Goal: Task Accomplishment & Management: Manage account settings

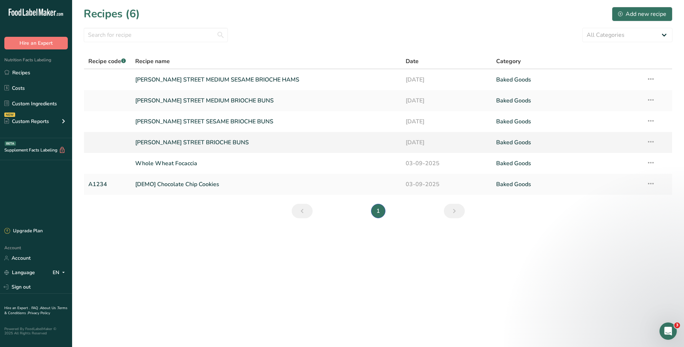
click at [213, 145] on link "[PERSON_NAME] STREET BRIOCHE BUNS" at bounding box center [266, 142] width 262 height 15
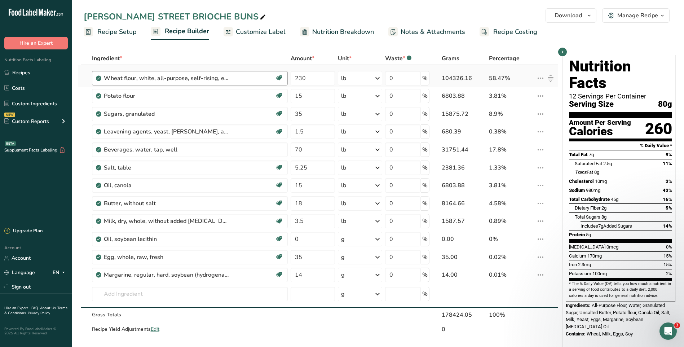
drag, startPoint x: 12, startPoint y: 71, endPoint x: 133, endPoint y: 80, distance: 121.6
click at [12, 70] on link "Recipes" at bounding box center [36, 73] width 72 height 14
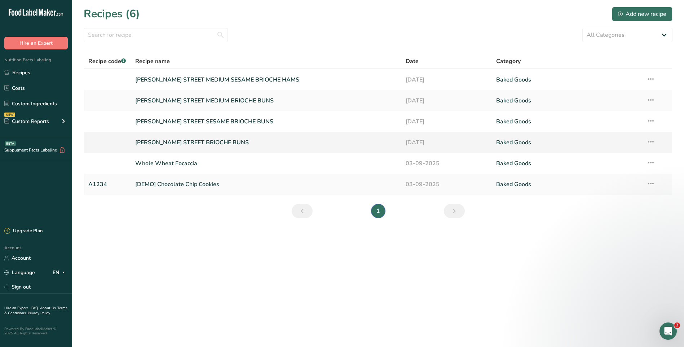
click at [182, 143] on link "[PERSON_NAME] STREET BRIOCHE BUNS" at bounding box center [266, 142] width 262 height 15
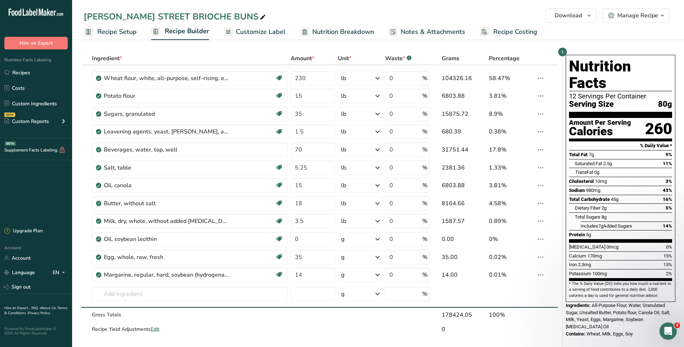
click at [120, 33] on span "Recipe Setup" at bounding box center [116, 32] width 39 height 10
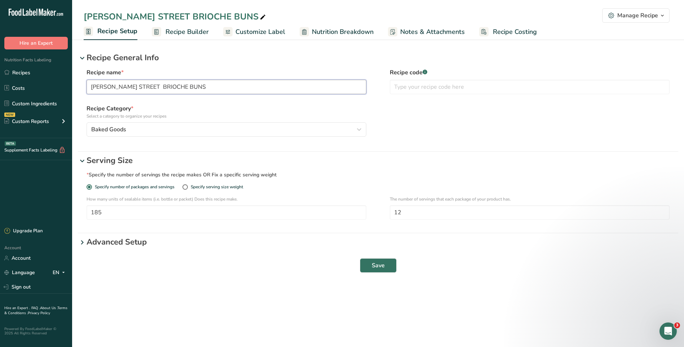
click at [132, 89] on input "[PERSON_NAME] STREET BRIOCHE BUNS" at bounding box center [227, 87] width 280 height 14
type input "[PERSON_NAME] STREET BREAD BRIOCHE BUNS"
drag, startPoint x: 371, startPoint y: 262, endPoint x: 371, endPoint y: 257, distance: 5.0
click at [372, 262] on span "Save" at bounding box center [378, 265] width 13 height 9
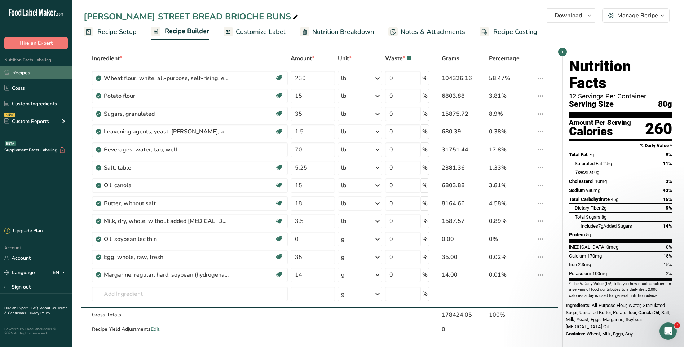
click at [24, 74] on link "Recipes" at bounding box center [36, 73] width 72 height 14
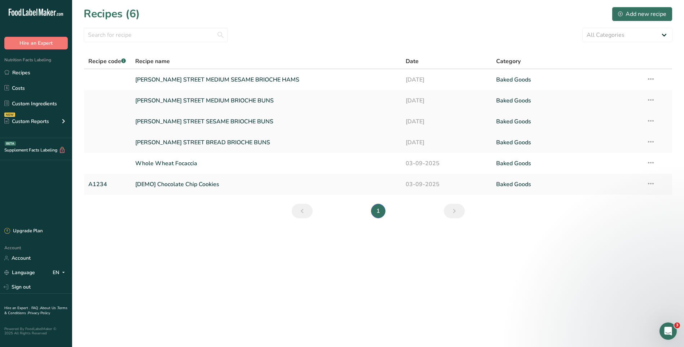
click at [213, 121] on link "[PERSON_NAME] STREET SESAME BRIOCHE BUNS" at bounding box center [266, 121] width 262 height 15
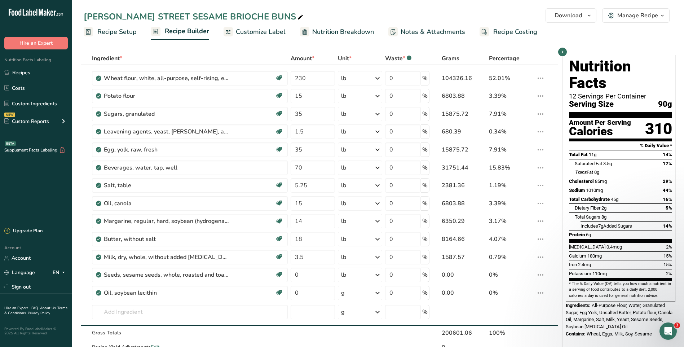
click at [114, 32] on span "Recipe Setup" at bounding box center [116, 32] width 39 height 10
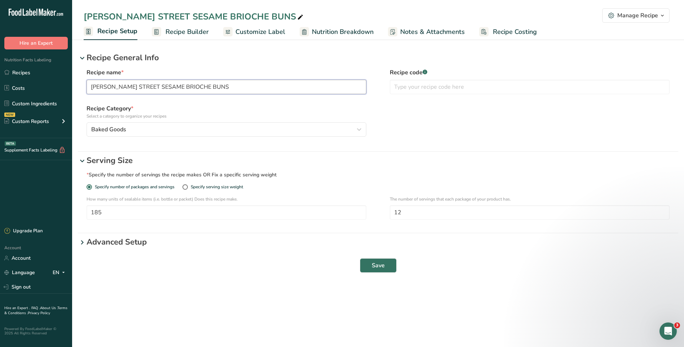
click at [132, 85] on input "[PERSON_NAME] STREET SESAME BRIOCHE BUNS" at bounding box center [227, 87] width 280 height 14
type input "[PERSON_NAME] STREET BREAD SESAME BRIOCHE BUNS"
click at [375, 269] on span "Save" at bounding box center [378, 265] width 13 height 9
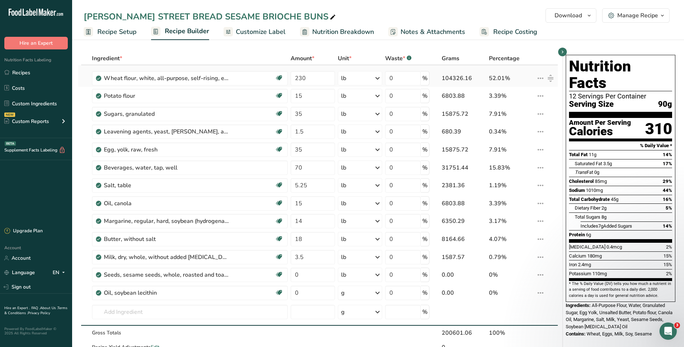
drag, startPoint x: 32, startPoint y: 70, endPoint x: 136, endPoint y: 66, distance: 103.9
click at [32, 70] on link "Recipes" at bounding box center [36, 73] width 72 height 14
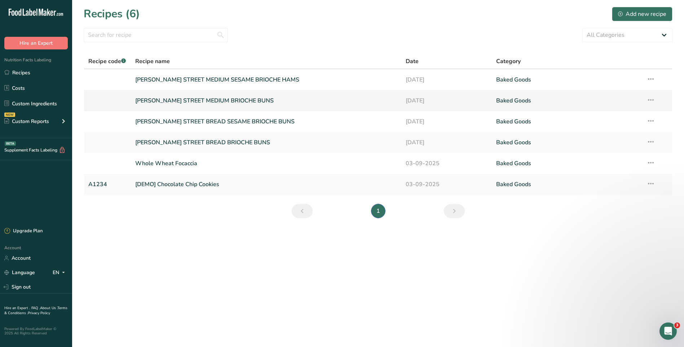
click at [205, 102] on link "[PERSON_NAME] STREET MEDIUM BRIOCHE BUNS" at bounding box center [266, 100] width 262 height 15
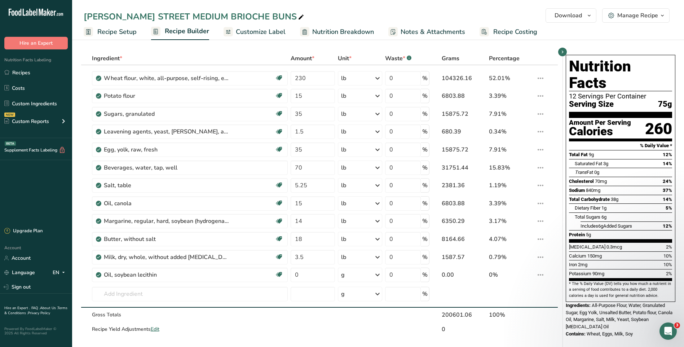
click at [114, 34] on span "Recipe Setup" at bounding box center [116, 32] width 39 height 10
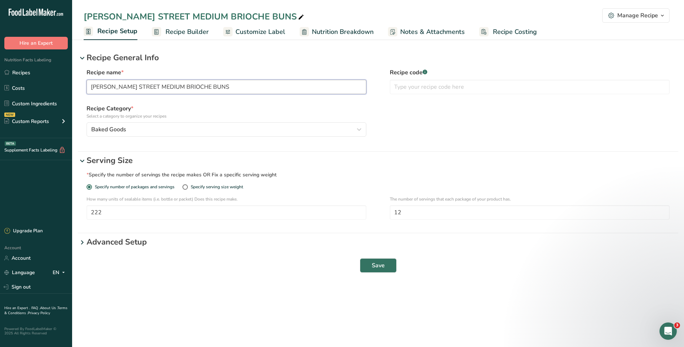
click at [132, 87] on input "[PERSON_NAME] STREET MEDIUM BRIOCHE BUNS" at bounding box center [227, 87] width 280 height 14
type input "[PERSON_NAME] STREET BREAD MEDIUM BRIOCHE BUNS"
drag, startPoint x: 381, startPoint y: 264, endPoint x: 365, endPoint y: 253, distance: 19.5
click at [381, 264] on span "Save" at bounding box center [378, 265] width 13 height 9
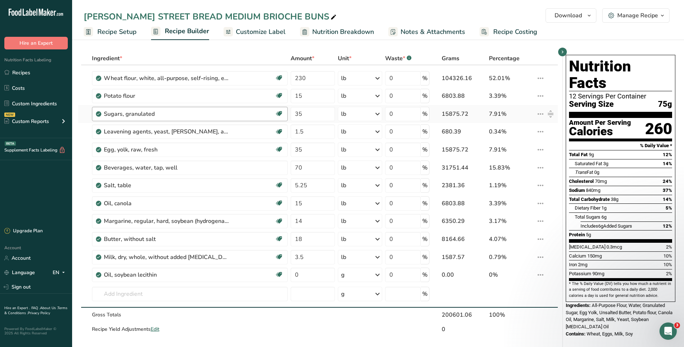
drag, startPoint x: 116, startPoint y: 31, endPoint x: 138, endPoint y: 118, distance: 90.3
click at [116, 31] on span "Recipe Setup" at bounding box center [116, 32] width 39 height 10
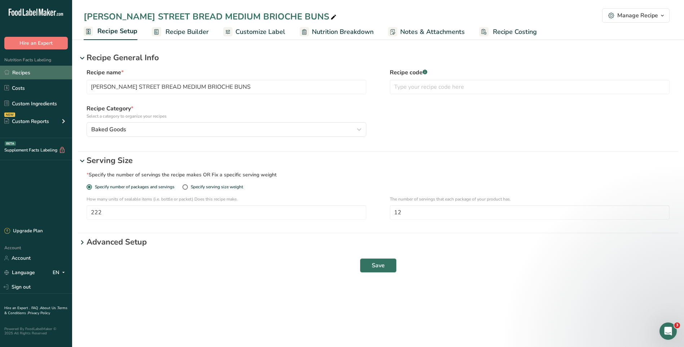
drag, startPoint x: 33, startPoint y: 73, endPoint x: 40, endPoint y: 74, distance: 6.9
click at [33, 72] on link "Recipes" at bounding box center [36, 73] width 72 height 14
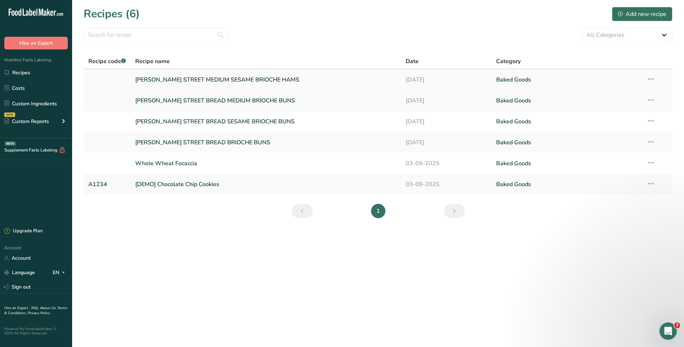
click at [191, 81] on link "[PERSON_NAME] STREET MEDIUM SESAME BRIOCHE HAMS" at bounding box center [266, 79] width 262 height 15
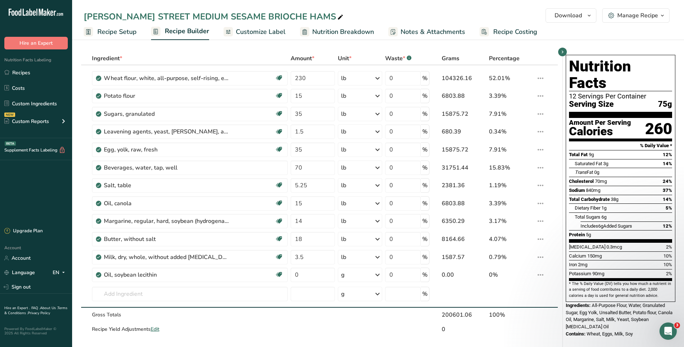
click at [114, 31] on span "Recipe Setup" at bounding box center [116, 32] width 39 height 10
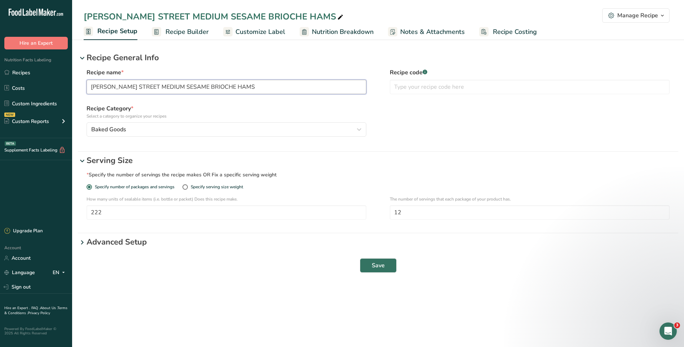
click at [131, 85] on input "[PERSON_NAME] STREET MEDIUM SESAME BRIOCHE HAMS" at bounding box center [227, 87] width 280 height 14
type input "[PERSON_NAME] STREET BREAD MEDIUM SESAME BRIOCHE HAMS"
click at [374, 265] on span "Save" at bounding box center [378, 265] width 13 height 9
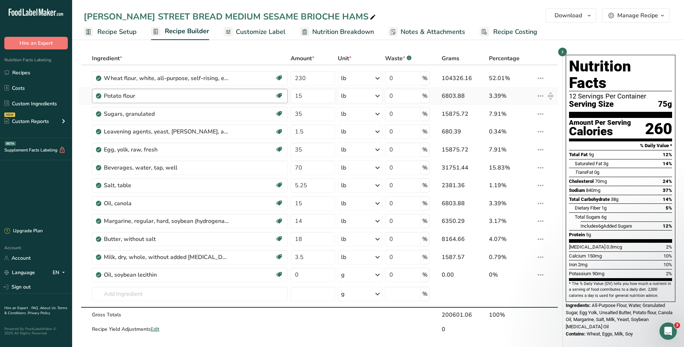
drag, startPoint x: 22, startPoint y: 74, endPoint x: 198, endPoint y: 101, distance: 178.1
click at [22, 74] on link "Recipes" at bounding box center [36, 73] width 72 height 14
